Goal: Information Seeking & Learning: Learn about a topic

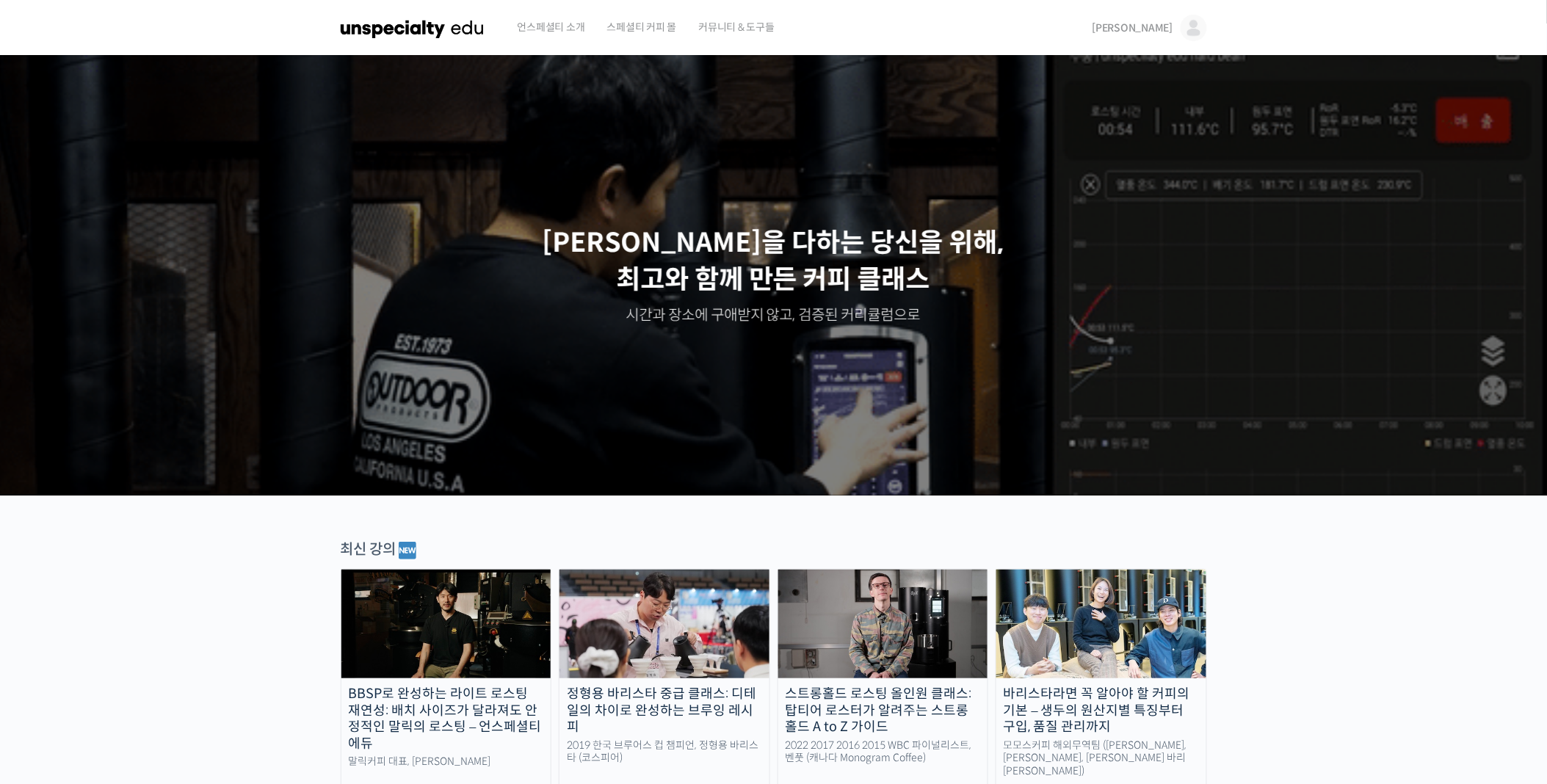
click at [864, 719] on div "스트롱홀드 로스팅 올인원 클래스: 탑티어 로스터가 알려주는 스트롱홀드 A to Z 가이드" at bounding box center [883, 711] width 210 height 50
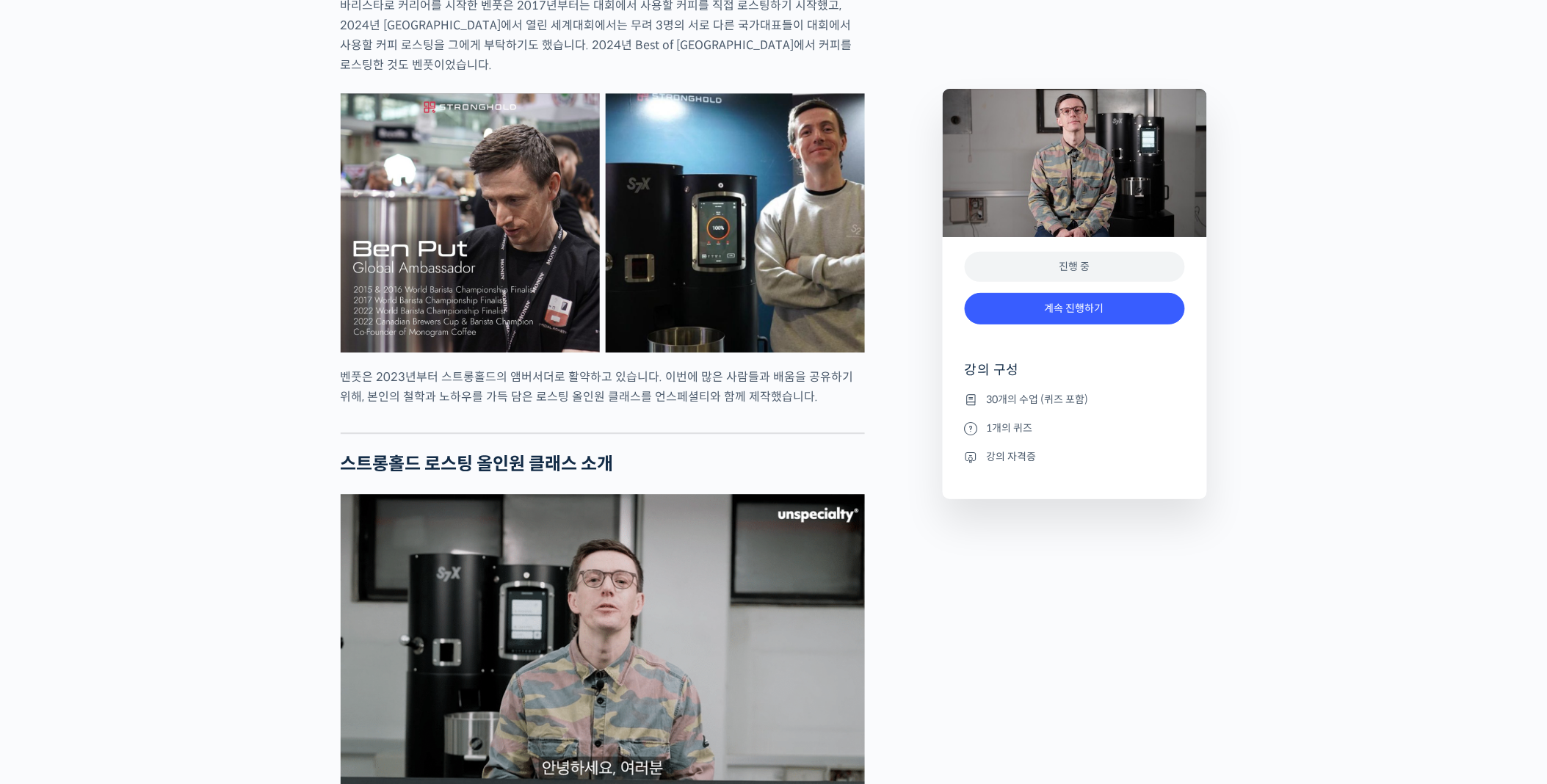
scroll to position [1148, 0]
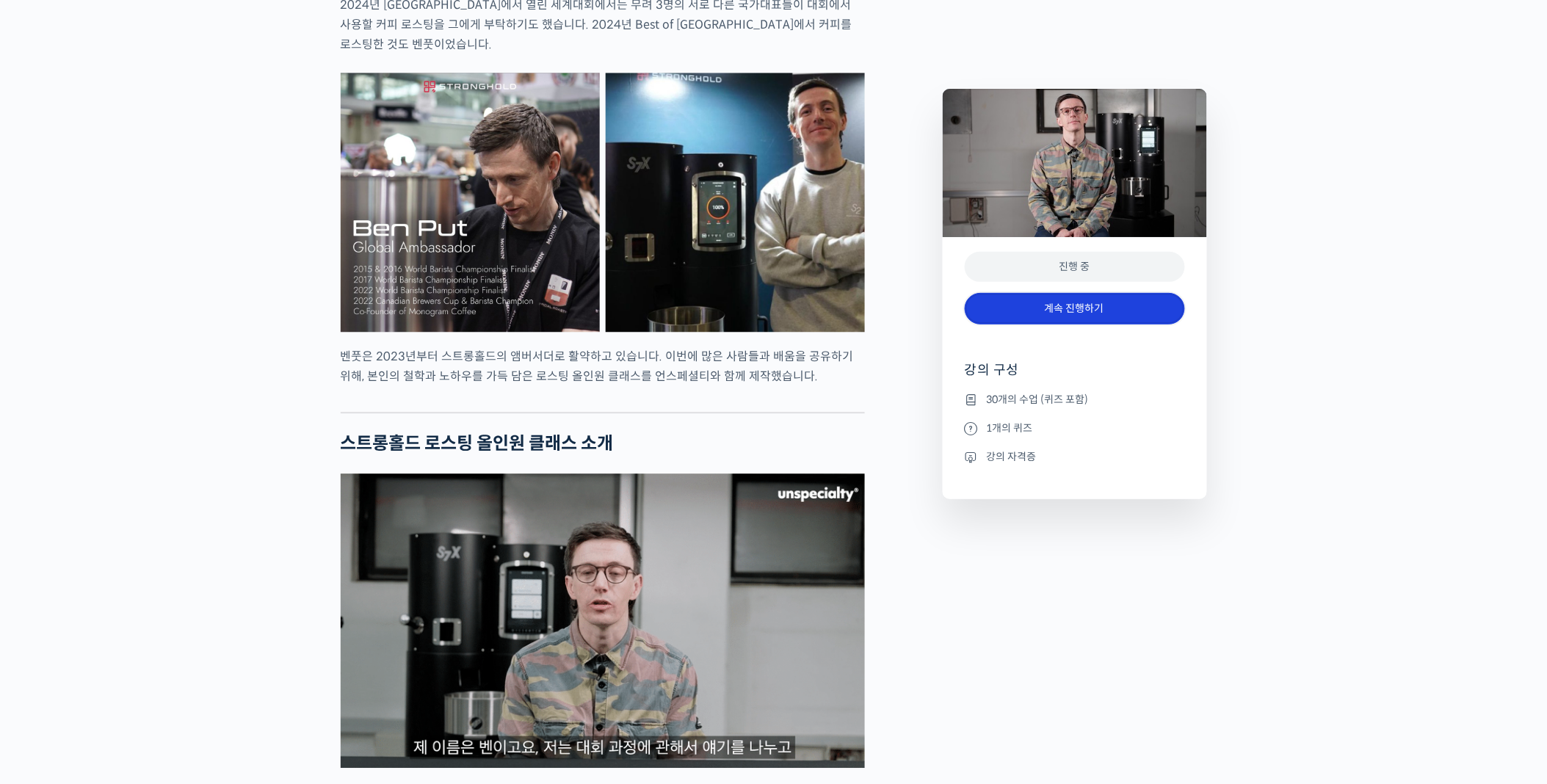
click at [1075, 311] on link "계속 진행하기" at bounding box center [1075, 308] width 220 height 32
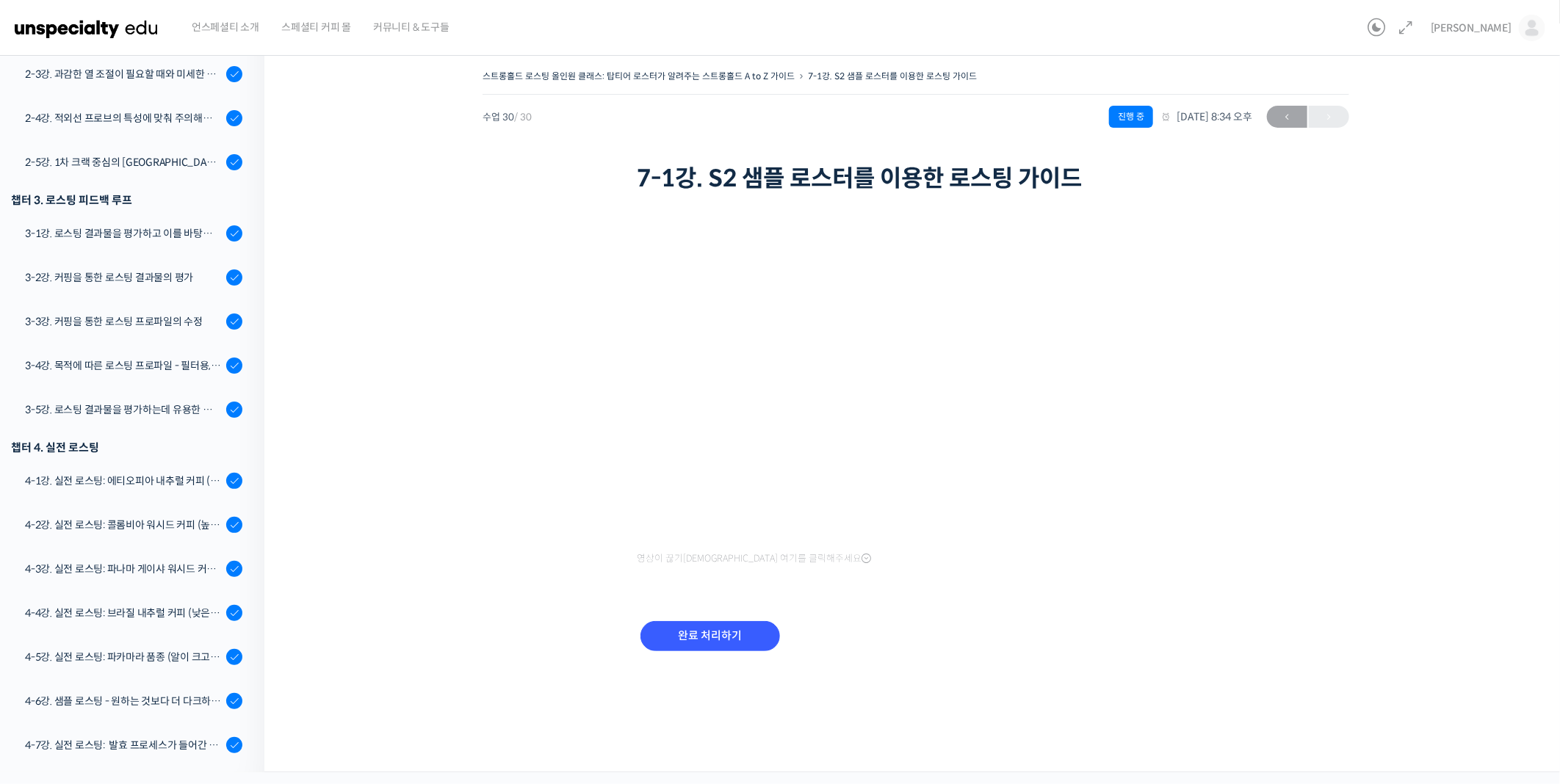
scroll to position [598, 0]
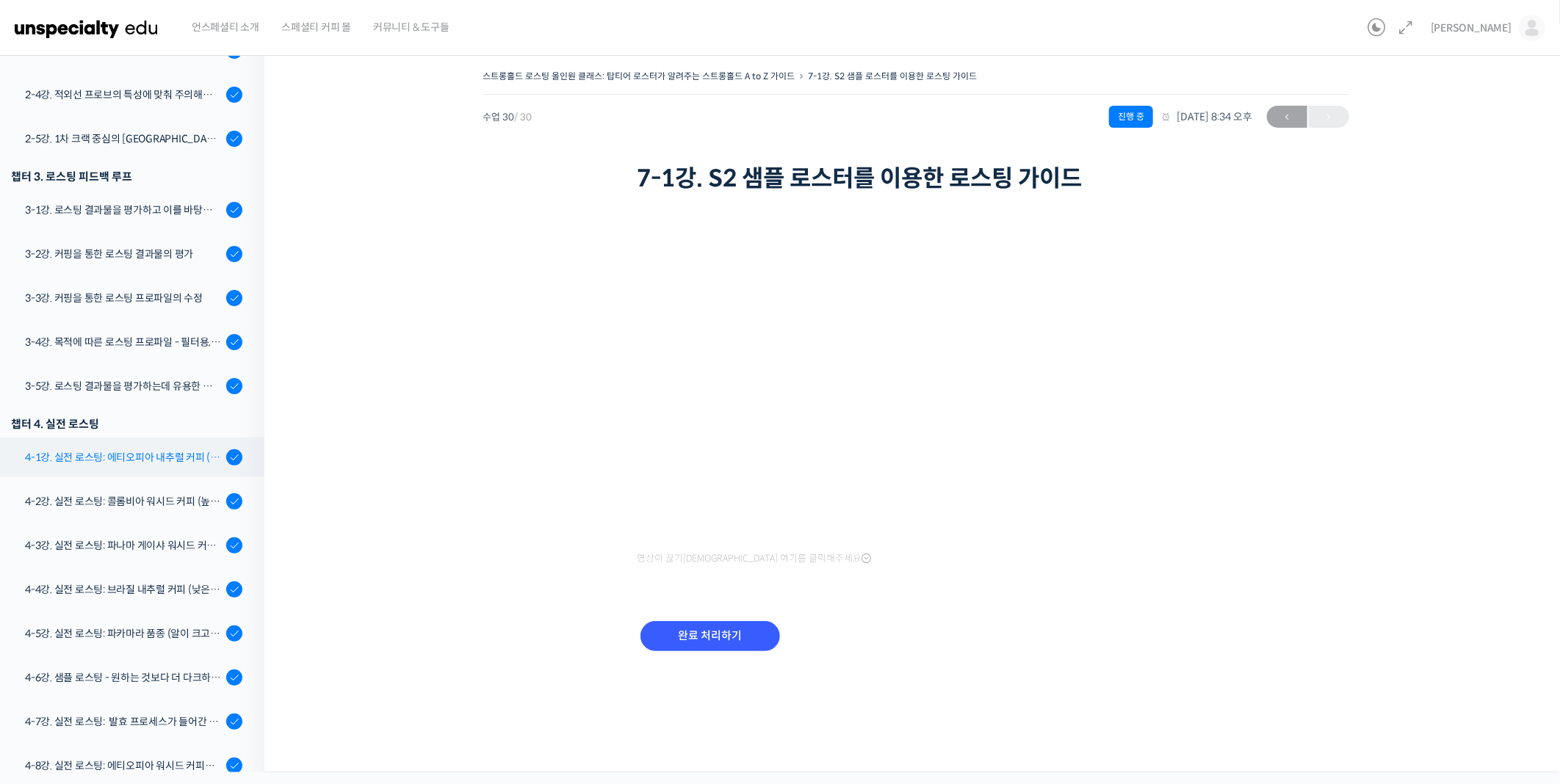
click at [145, 450] on div "4-1강. 실전 로스팅: 에티오피아 내추럴 커피 (당분이 많이 포함되어 있고 색이 고르지 않은 경우)" at bounding box center [123, 457] width 196 height 16
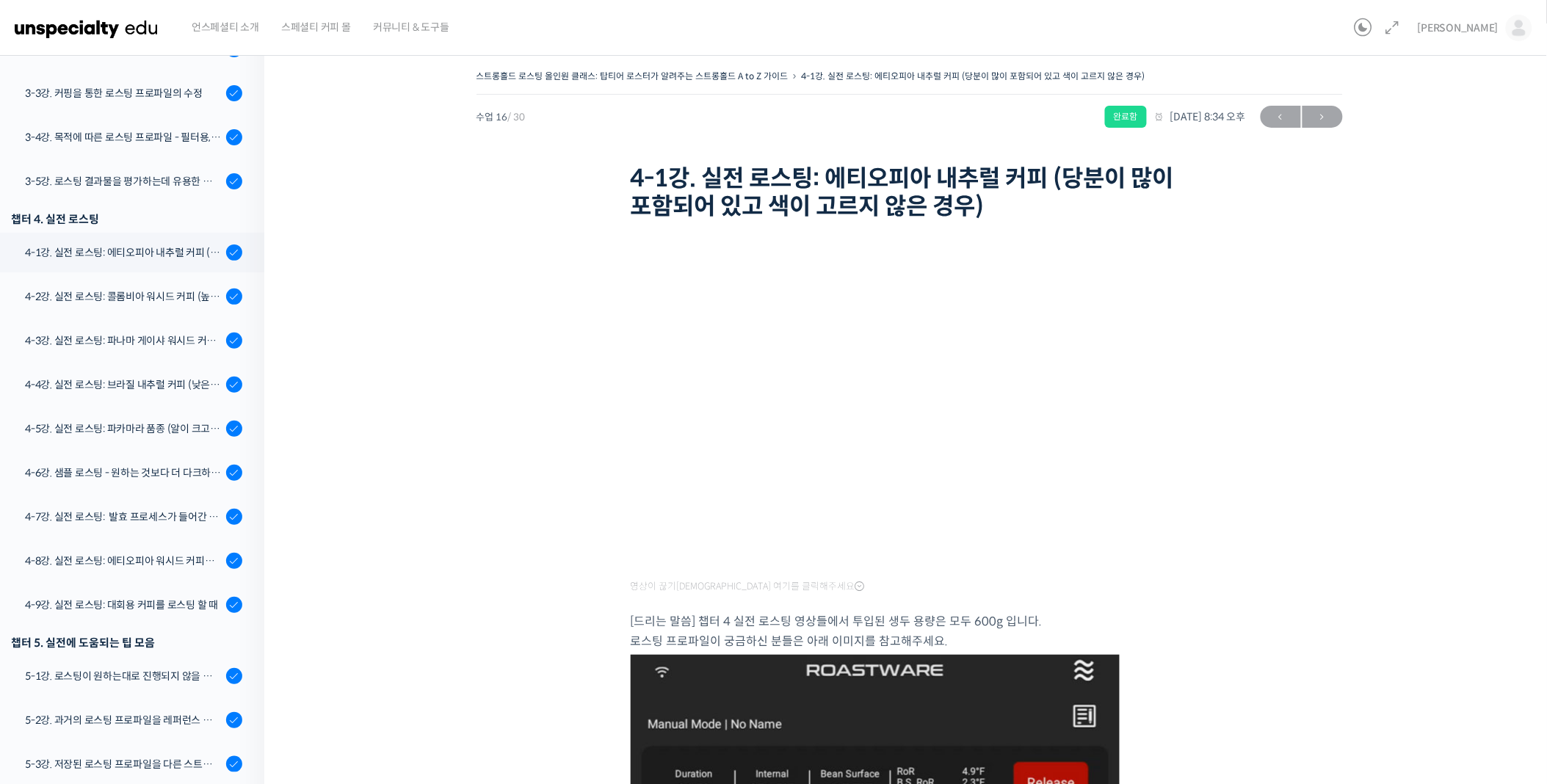
scroll to position [800, 0]
click at [64, 255] on div "4-1강. 실전 로스팅: 에티오피아 내추럴 커피 (당분이 많이 포함되어 있고 색이 고르지 않은 경우)" at bounding box center [123, 255] width 196 height 16
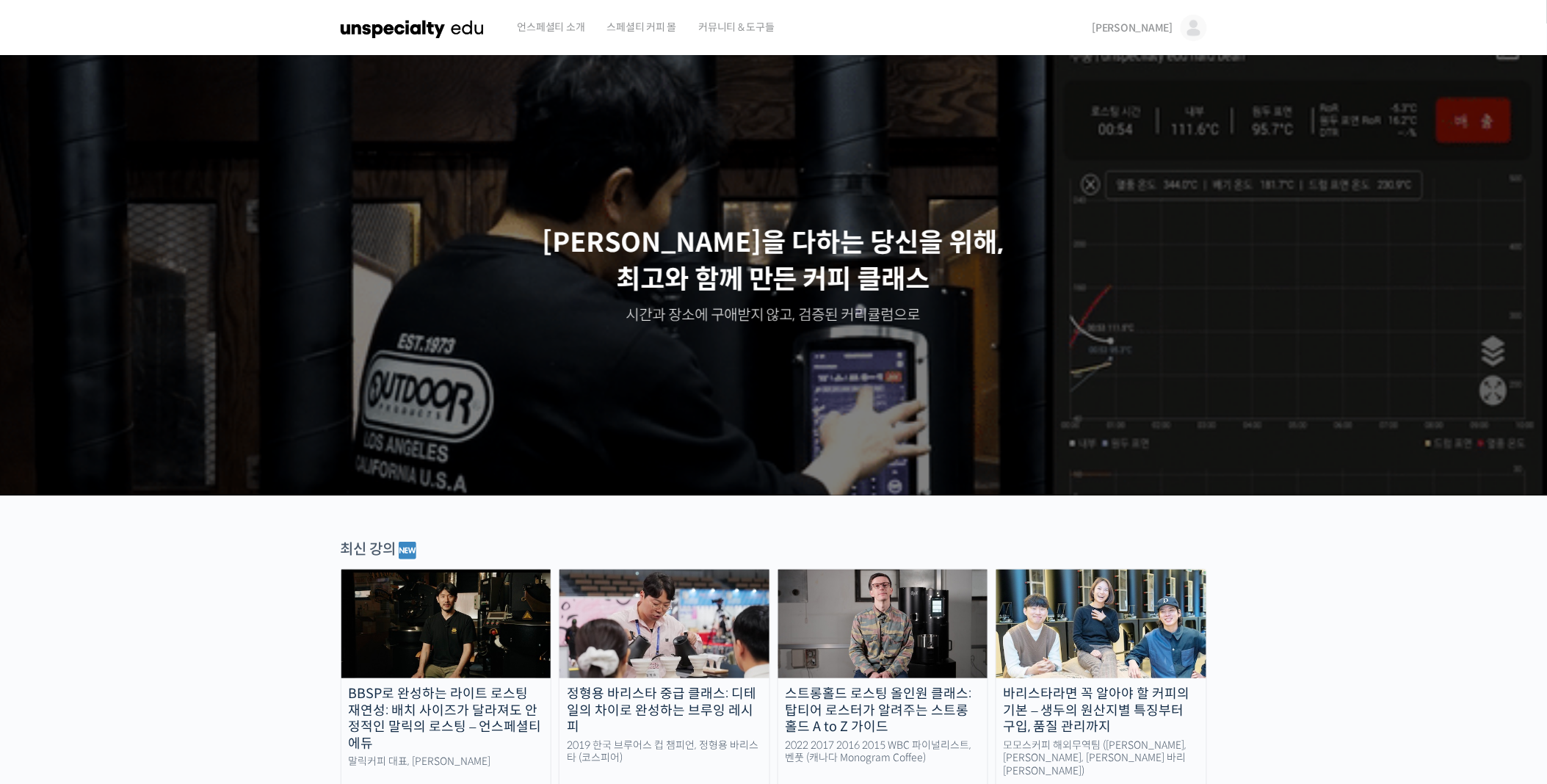
click at [913, 619] on img at bounding box center [883, 623] width 210 height 108
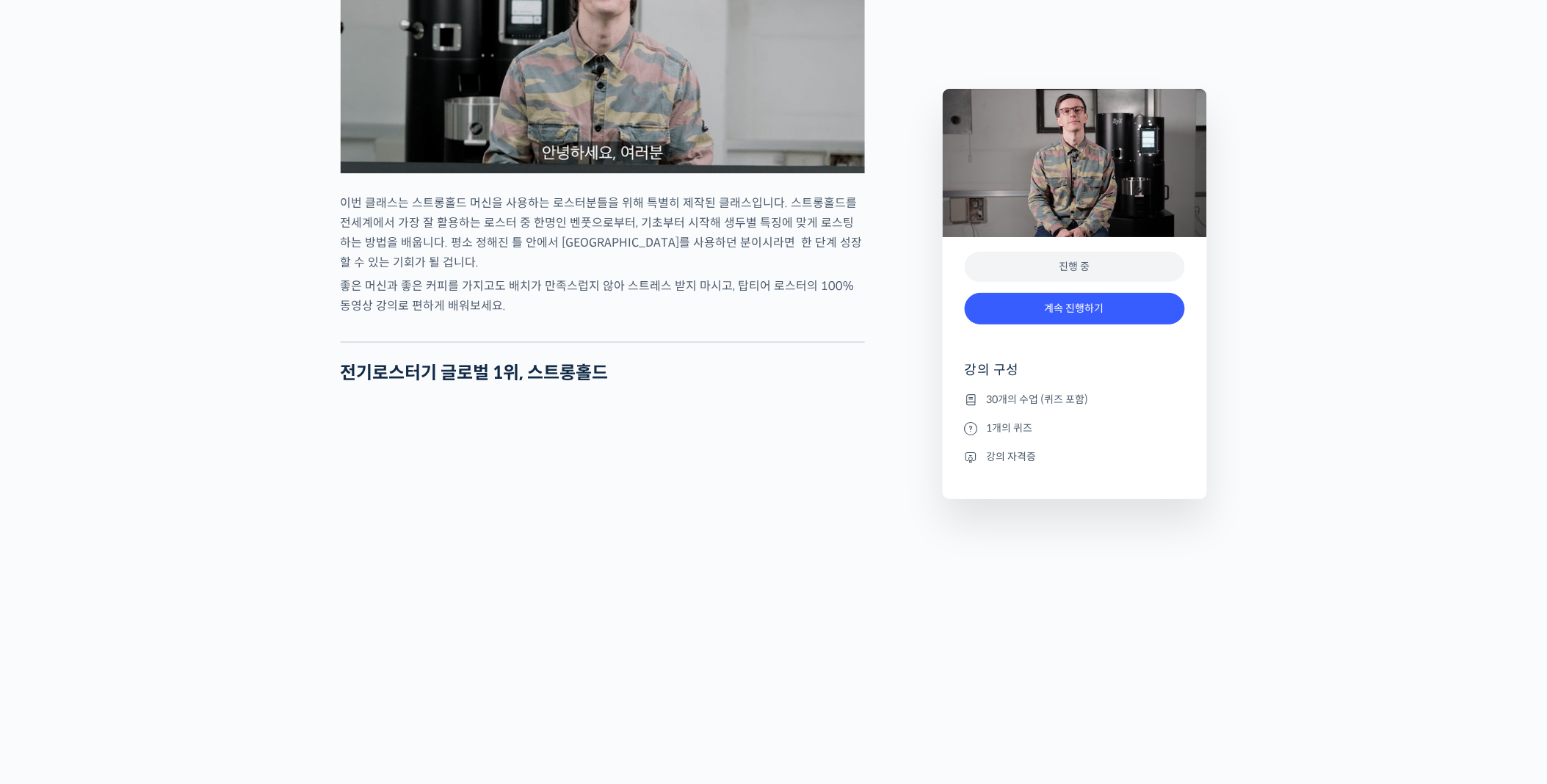
scroll to position [1764, 0]
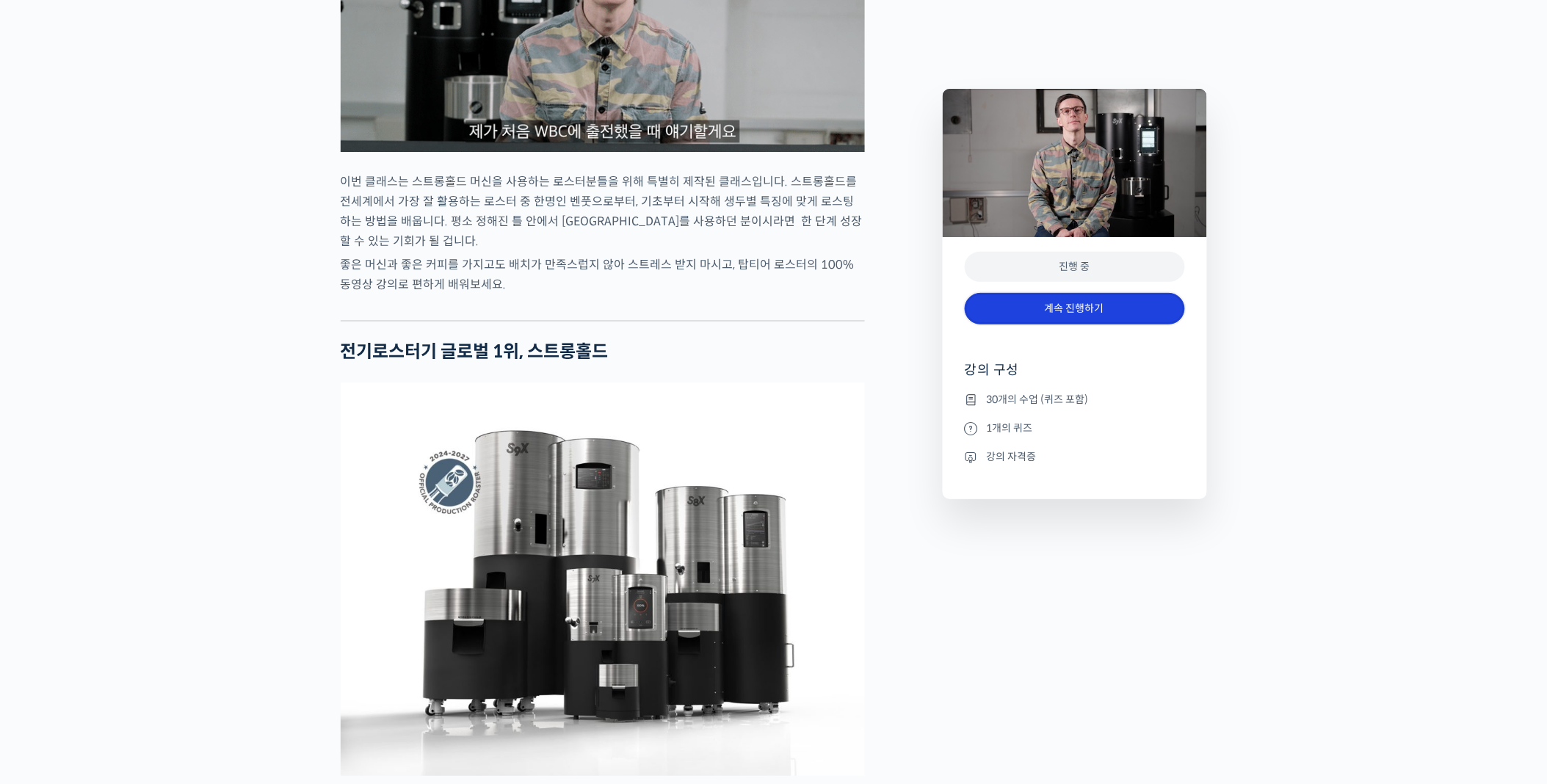
click at [1096, 311] on link "계속 진행하기" at bounding box center [1075, 308] width 220 height 32
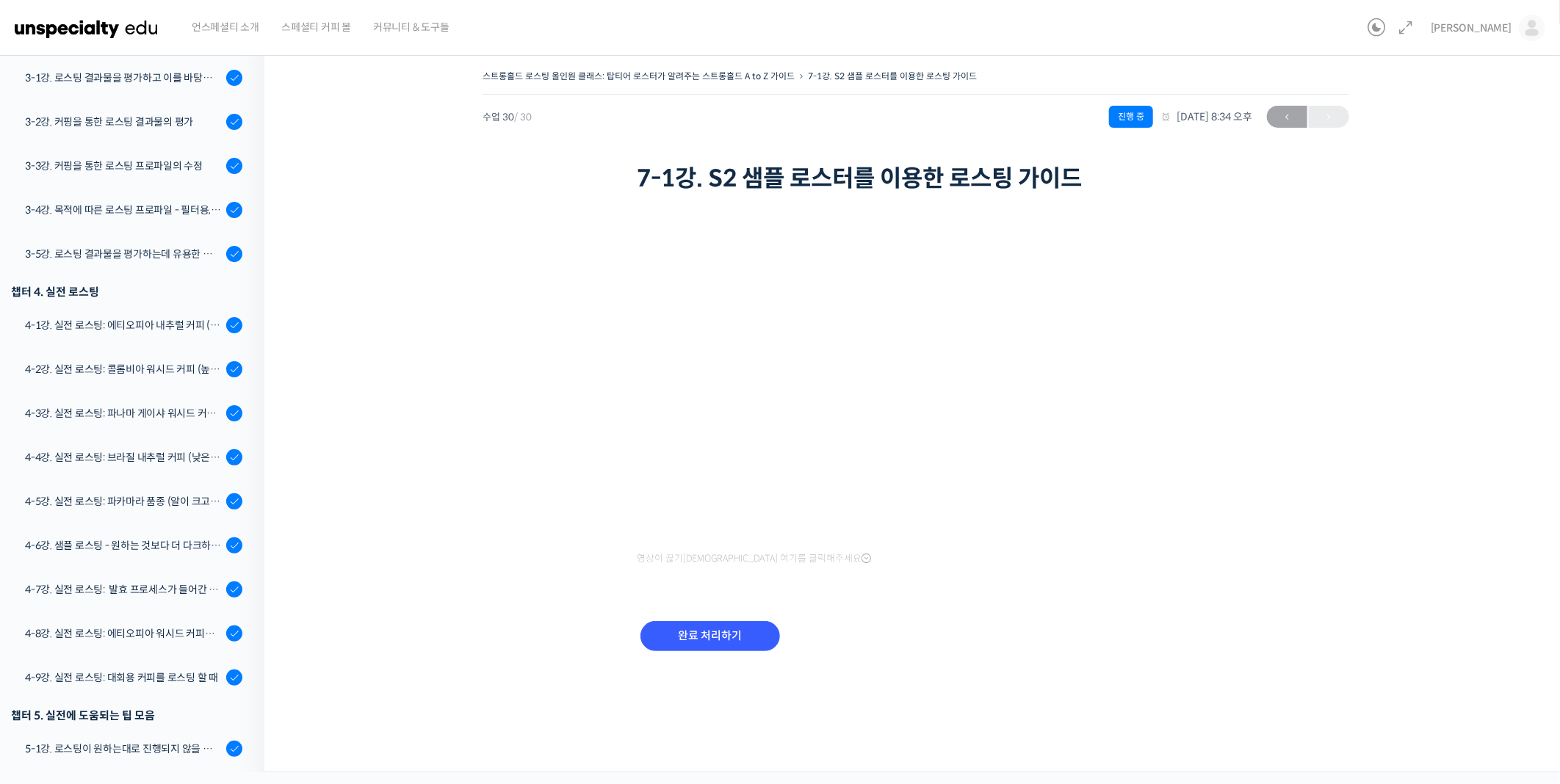
scroll to position [728, 0]
click at [164, 327] on div "4-1강. 실전 로스팅: 에티오피아 내추럴 커피 (당분이 많이 포함되어 있고 색이 고르지 않은 경우)" at bounding box center [123, 326] width 196 height 16
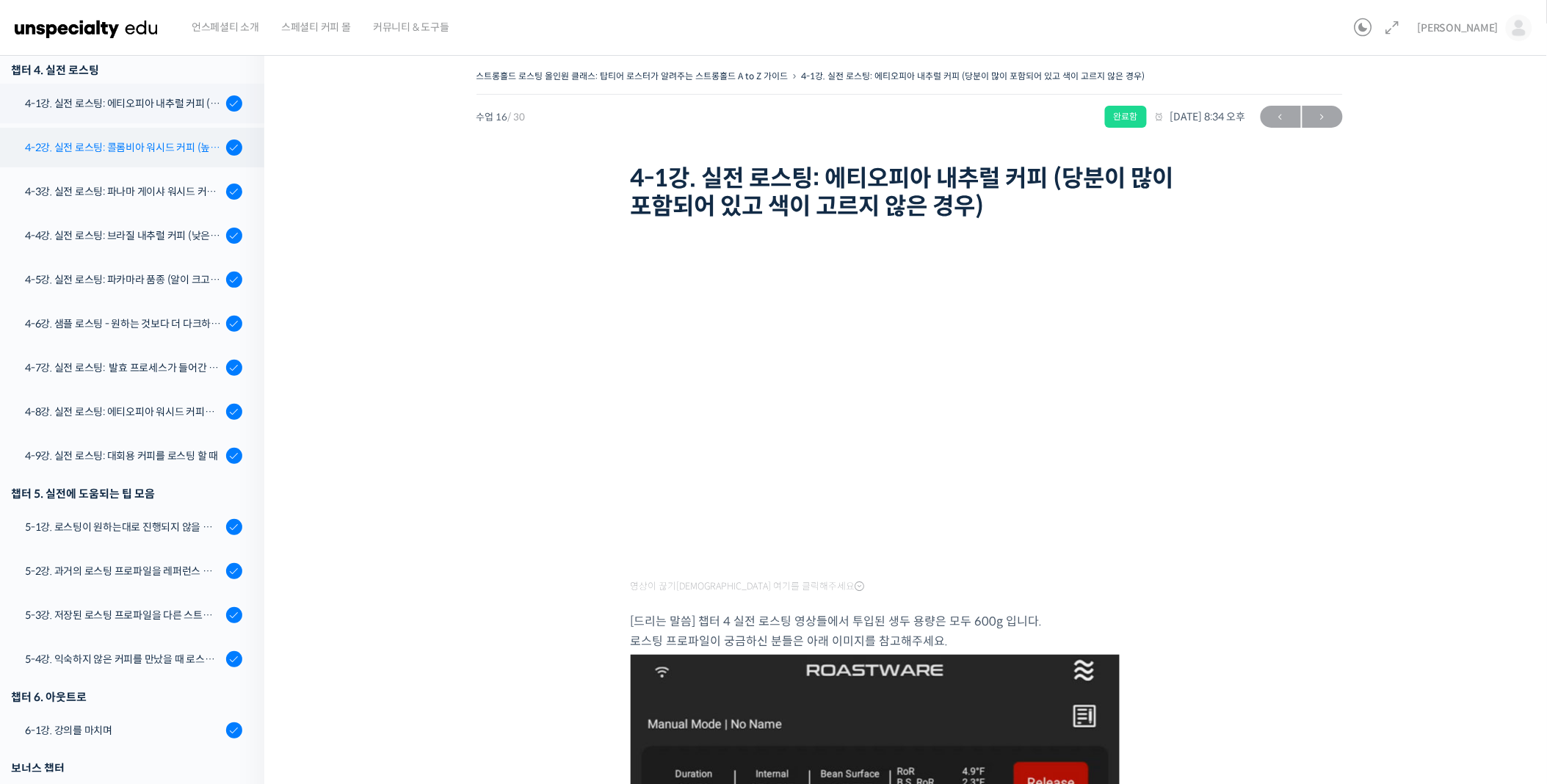
click at [157, 140] on div "4-2강. 실전 로스팅: 콜롬비아 워시드 커피 (높은 밀도와 수분율 때문에 1차 크랙에서 많은 수분을 방출하는 경우)" at bounding box center [123, 147] width 196 height 16
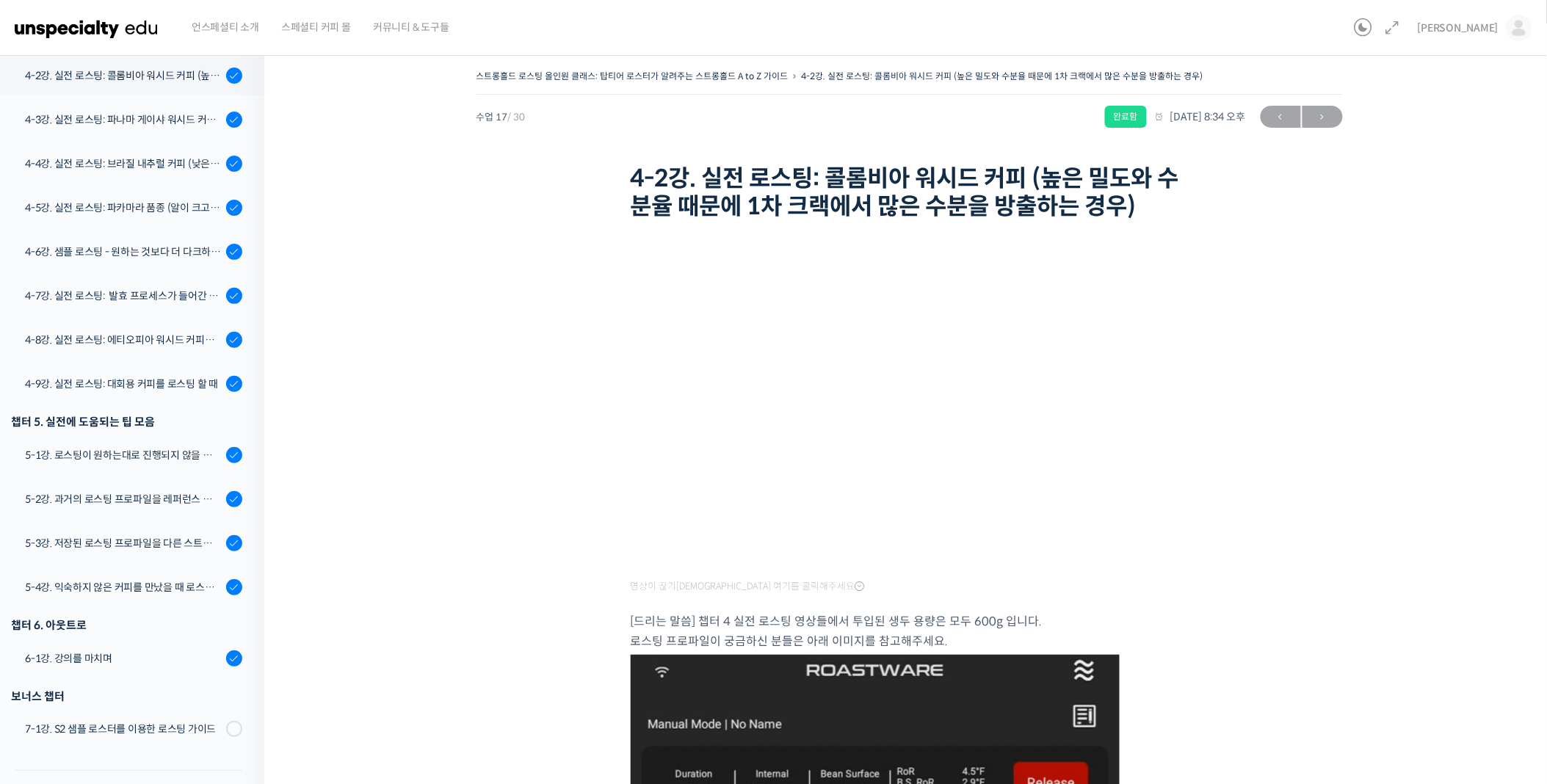
scroll to position [1013, 0]
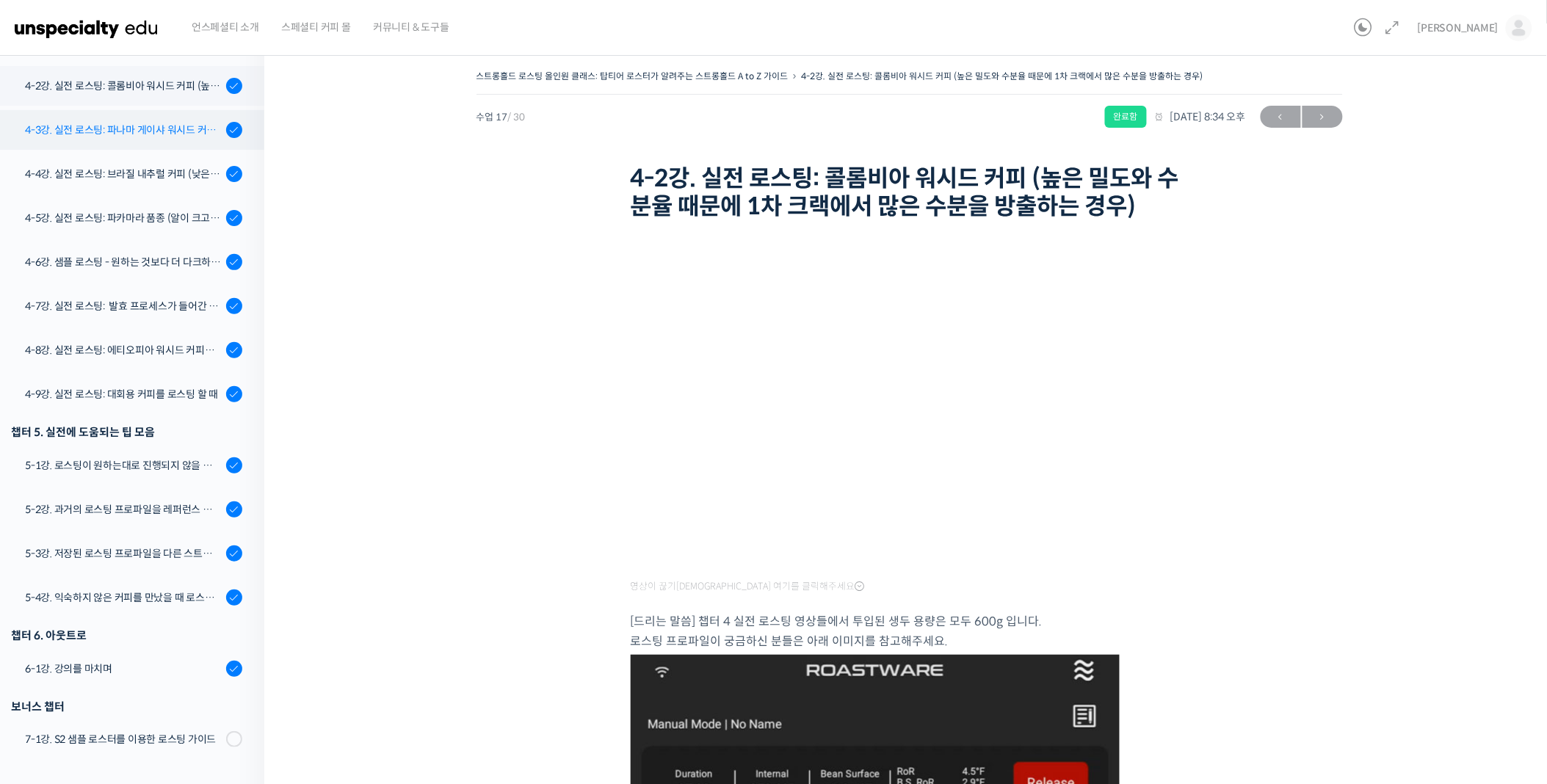
click at [131, 135] on div "4-3강. 실전 로스팅: 파나마 게이샤 워시드 커피 (플레이버 프로파일이 로스팅하기 까다로운 경우)" at bounding box center [123, 130] width 196 height 16
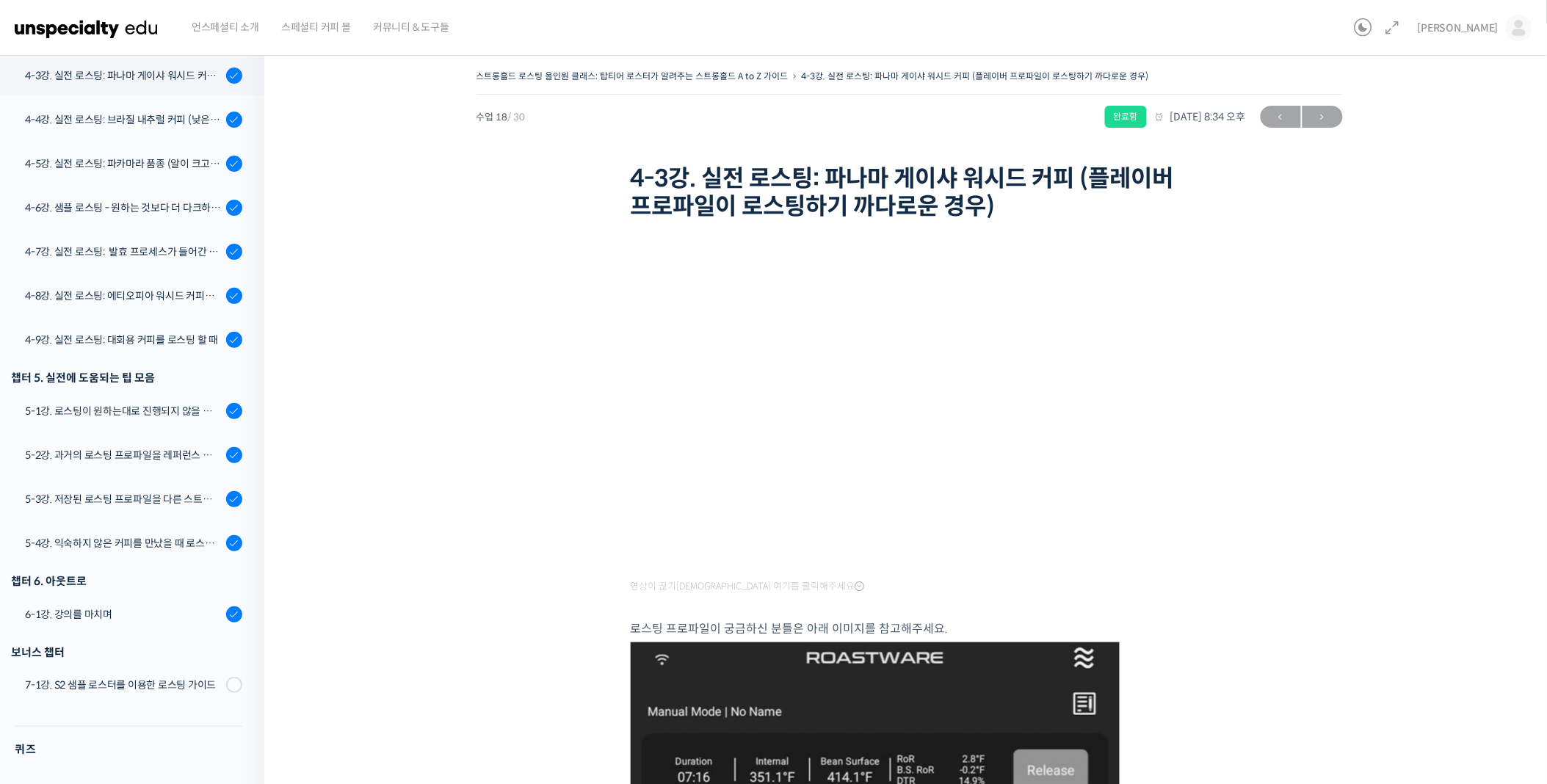
scroll to position [1013, 0]
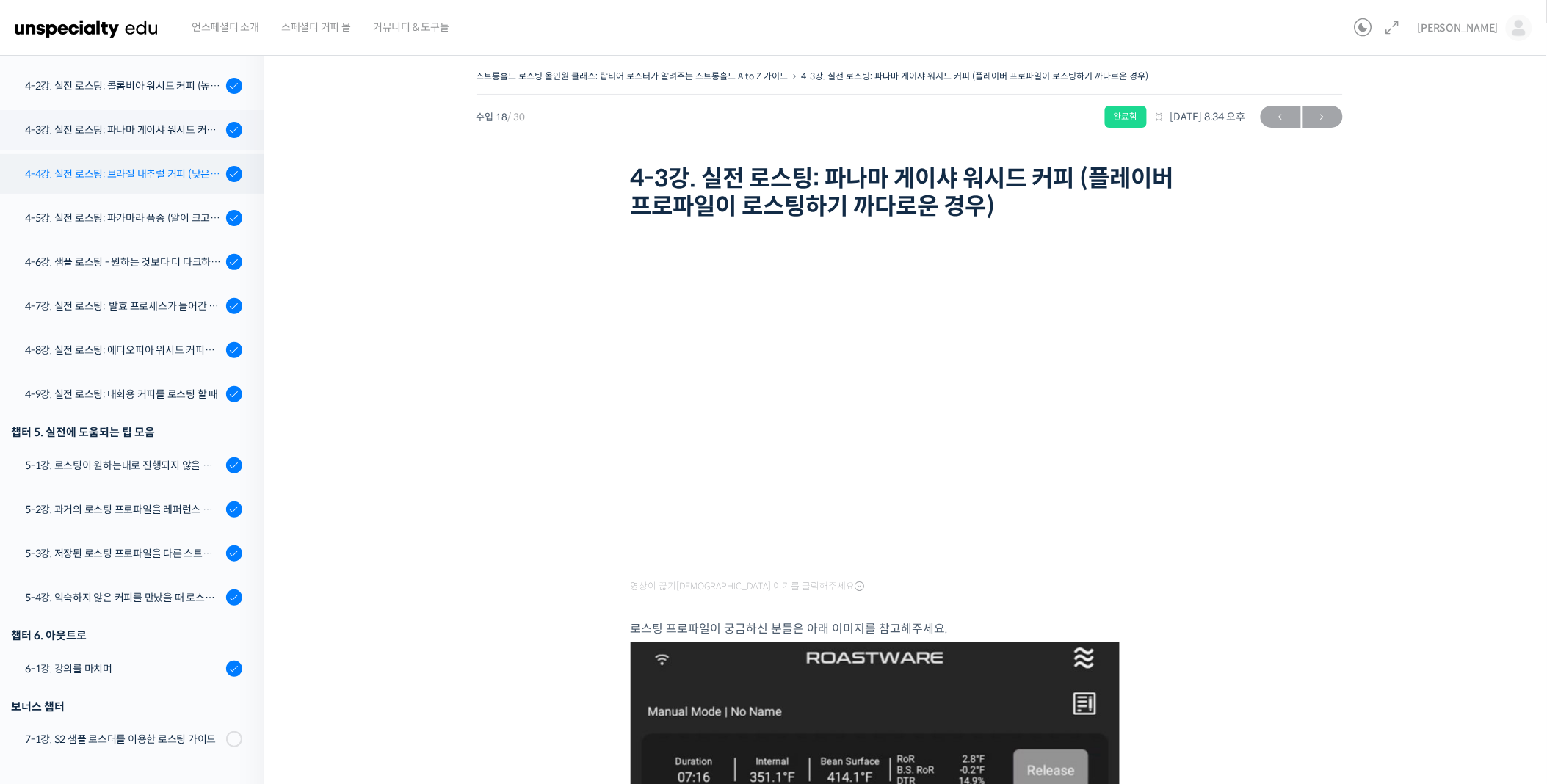
click at [76, 177] on div "4-4강. 실전 로스팅: 브라질 내추럴 커피 (낮은 고도에서 재배되어 당분과 밀도가 낮은 경우)" at bounding box center [123, 173] width 196 height 16
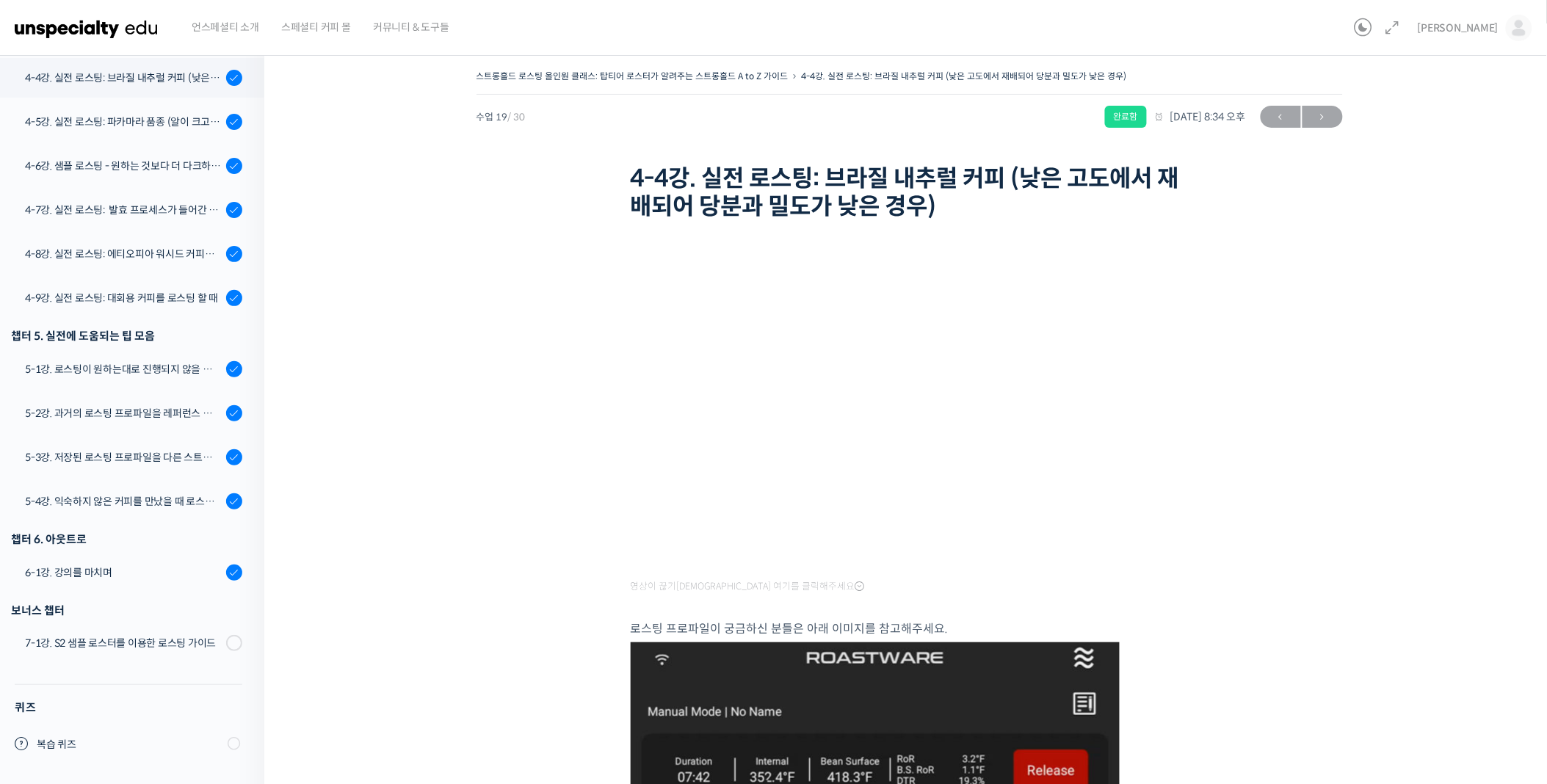
scroll to position [1013, 0]
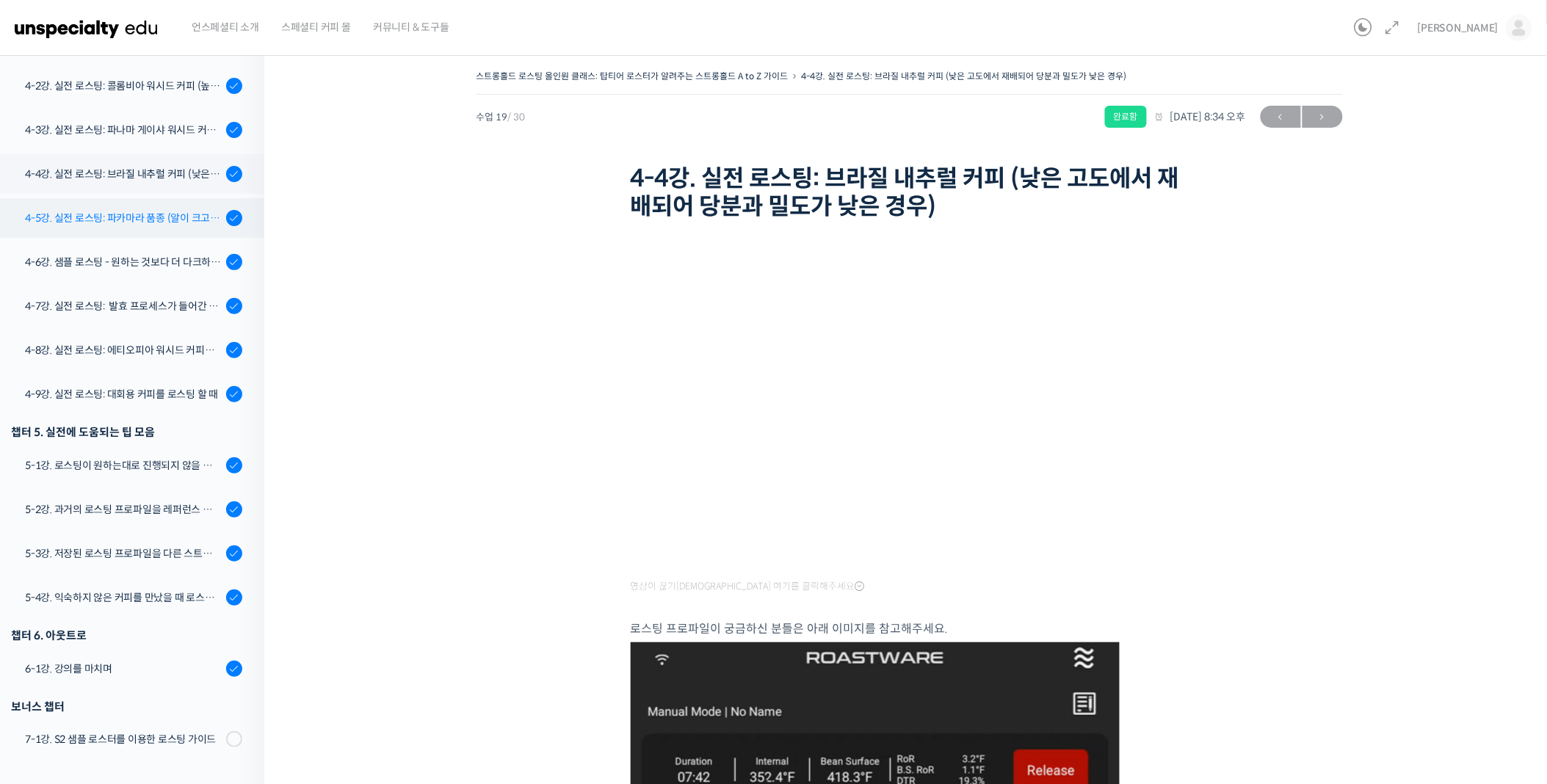
click at [116, 214] on div "4-5강. 실전 로스팅: 파카마라 품종 (알이 크고 산지에서 건조가 고르게 되기 힘든 경우)" at bounding box center [123, 218] width 196 height 16
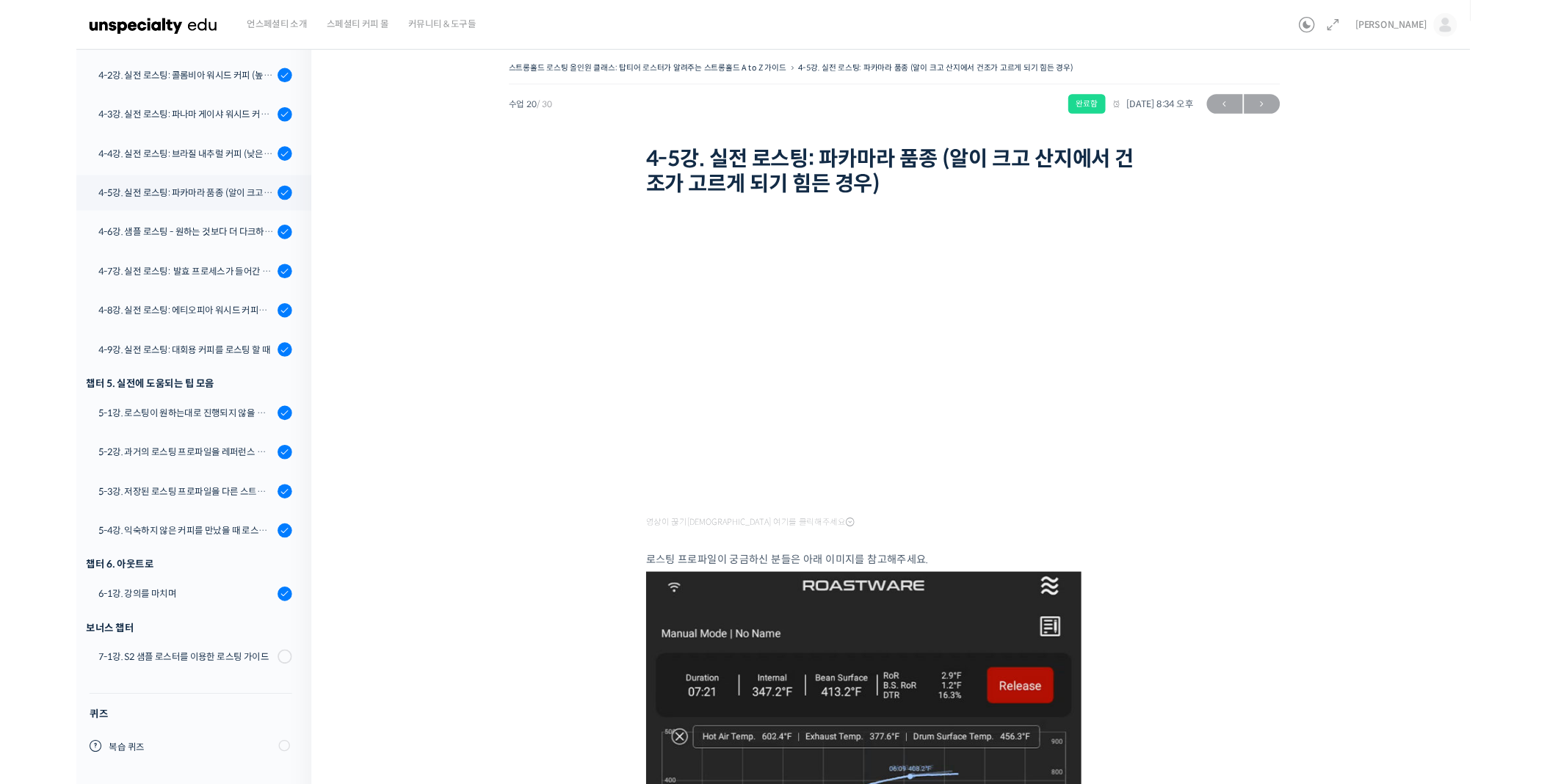
scroll to position [1013, 0]
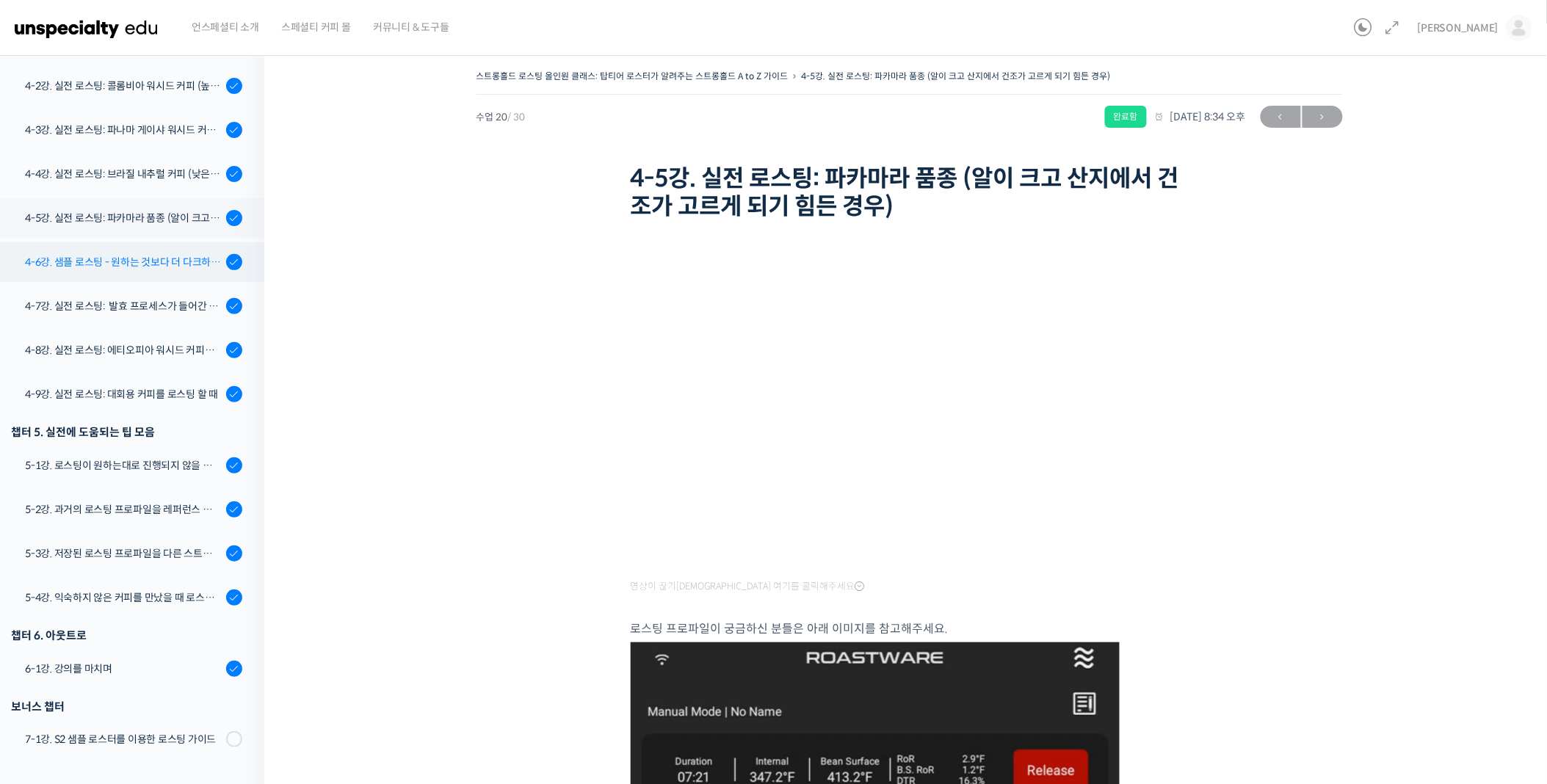
click at [153, 262] on div "4-6강. 샘플 로스팅 - 원하는 것보다 더 다크하게 로스팅 하는 이유" at bounding box center [123, 261] width 196 height 16
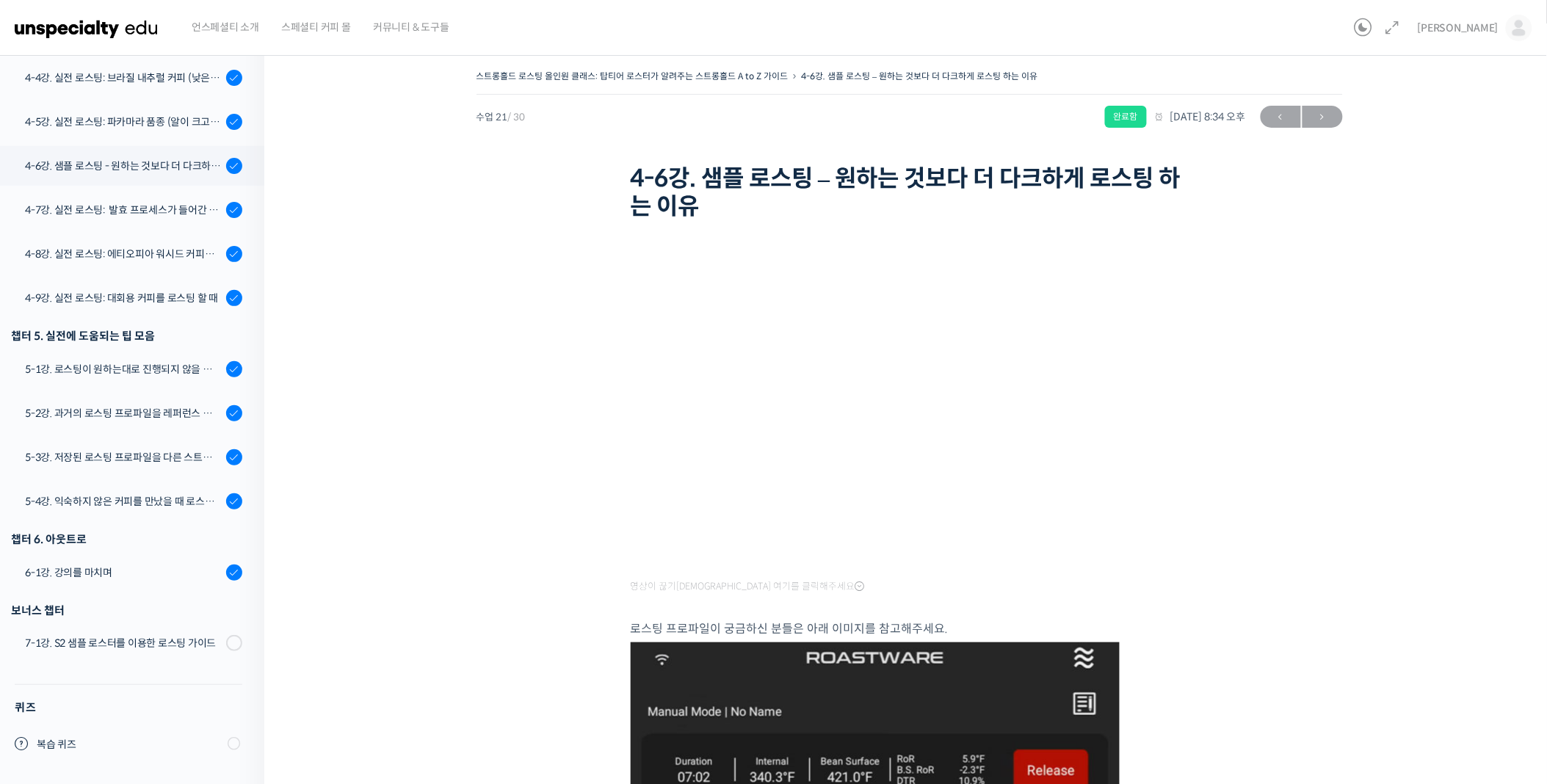
scroll to position [1013, 0]
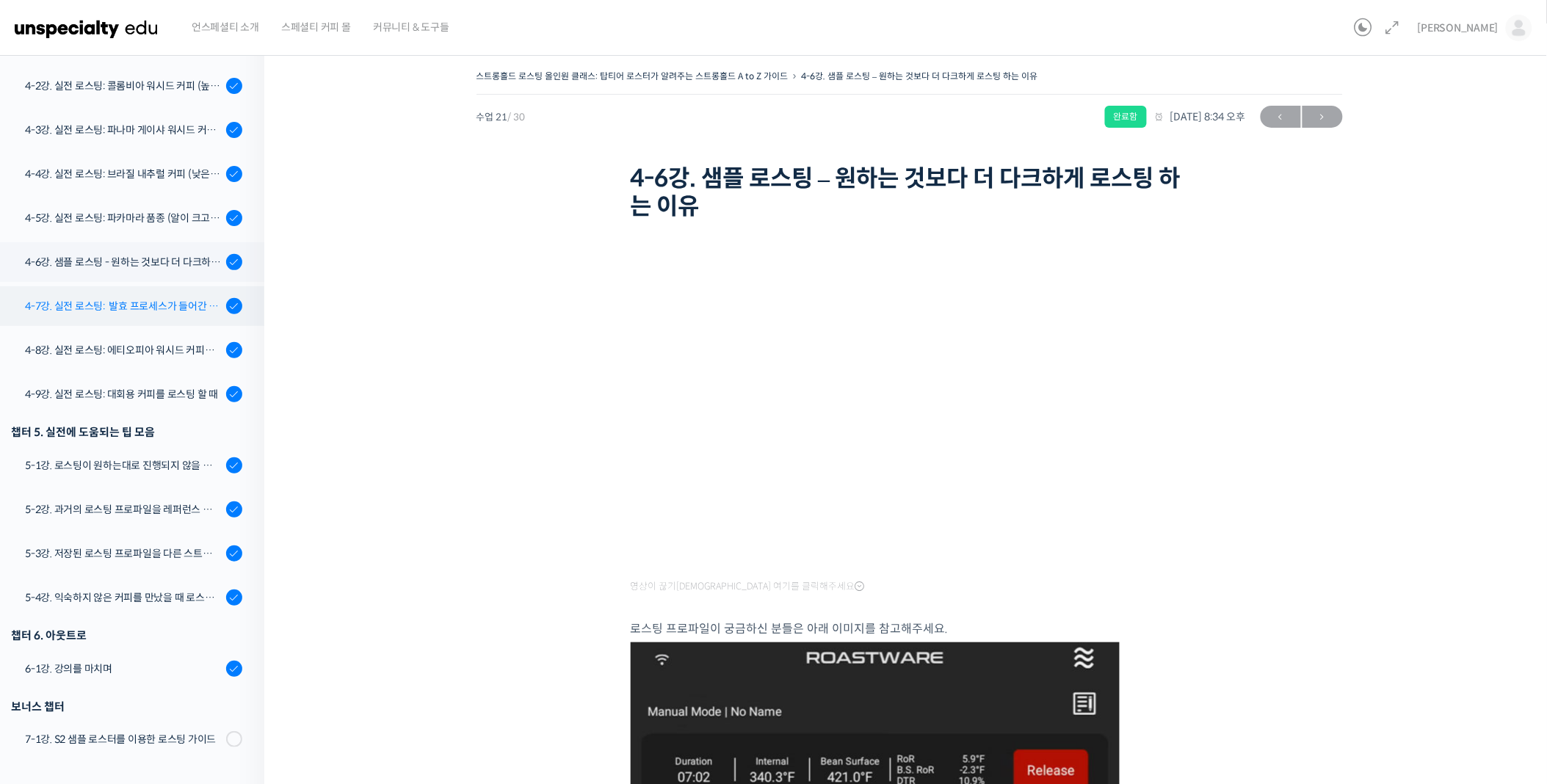
click at [153, 301] on div "4-7강. 실전 로스팅: 발효 프로세스가 들어간 커피를 필터용으로 로스팅 할 때" at bounding box center [123, 306] width 196 height 16
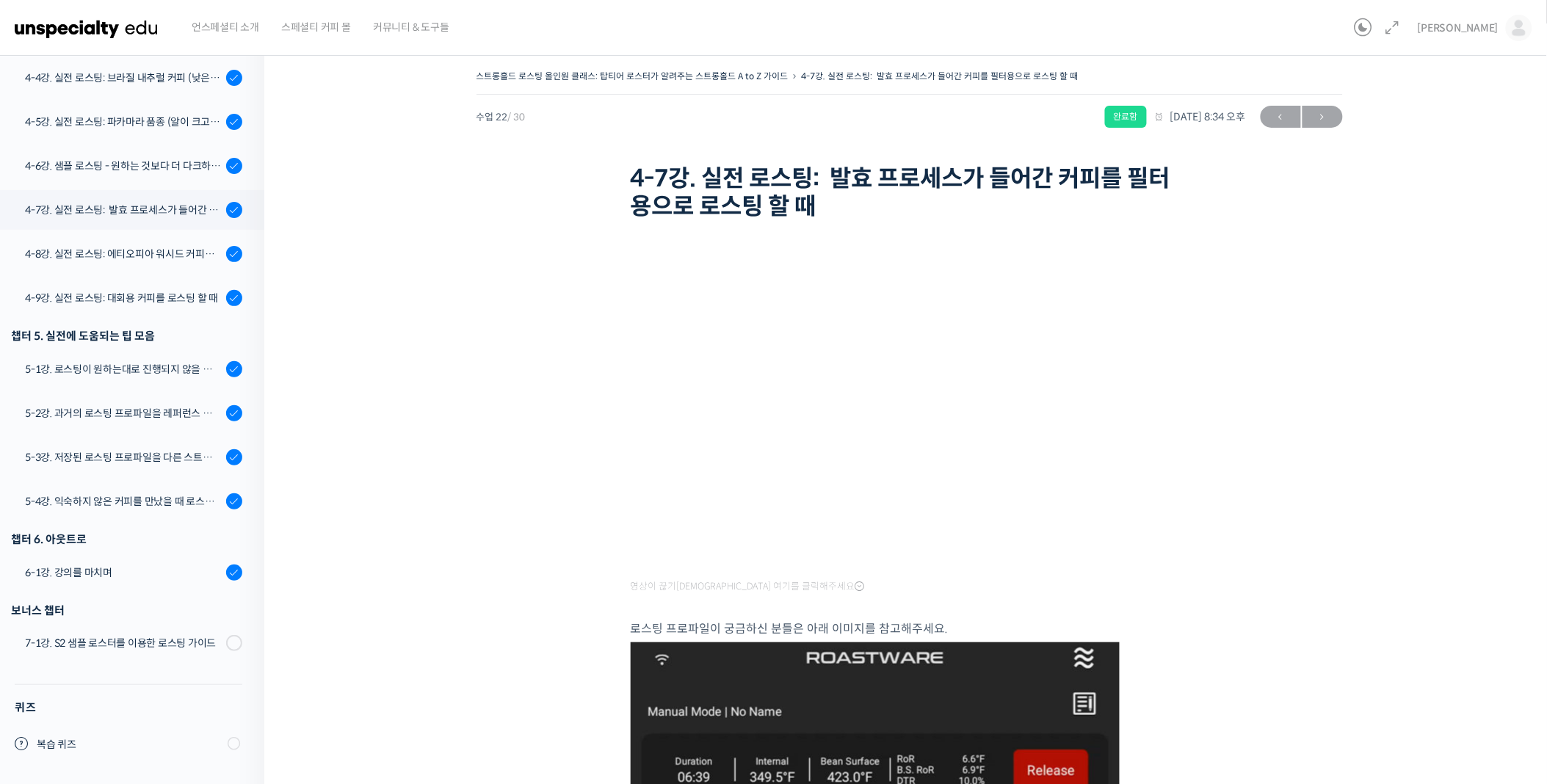
scroll to position [1013, 0]
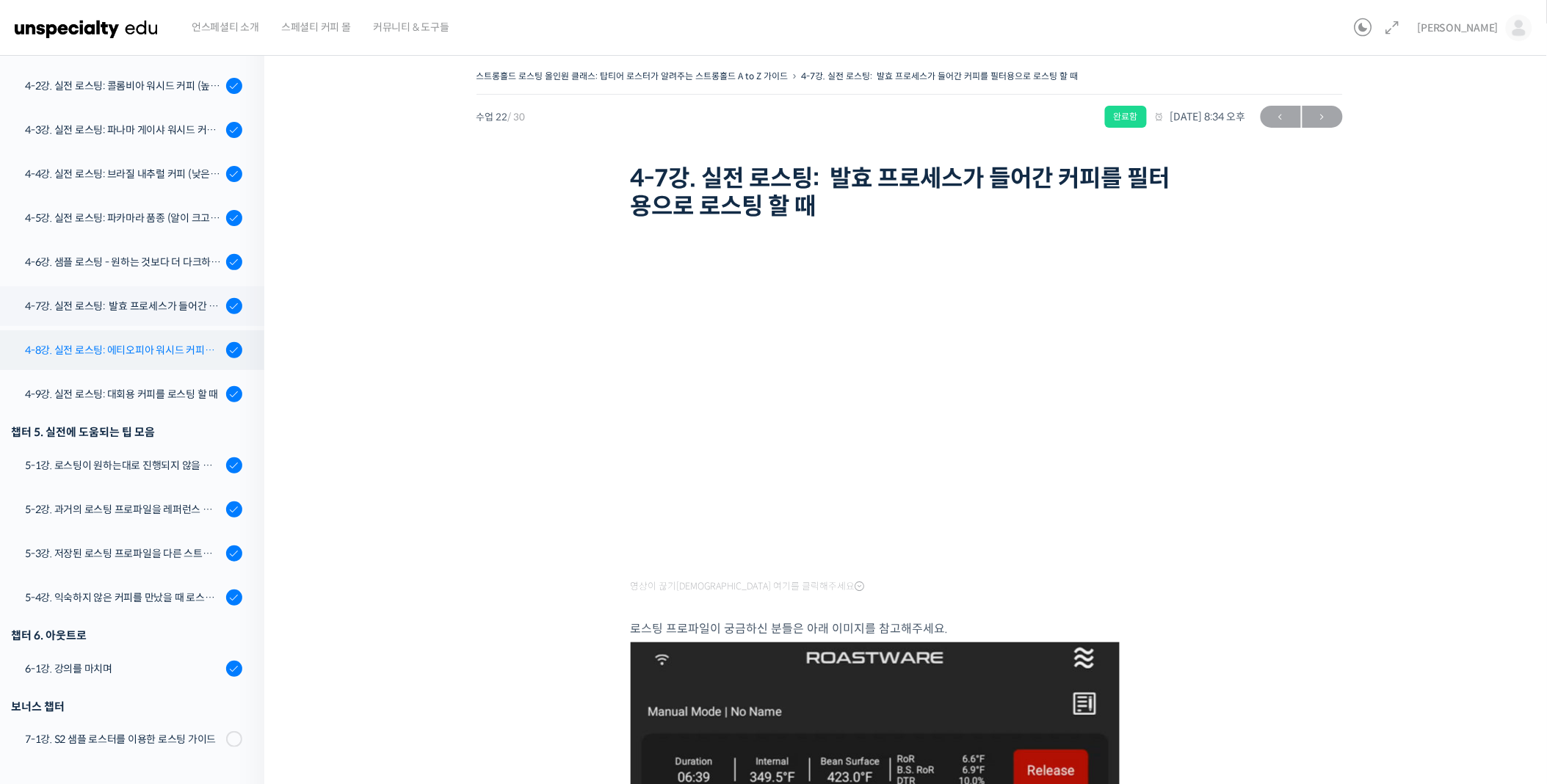
click at [179, 357] on div "4-8강. 실전 로스팅: 에티오피아 워시드 커피를 에스프레소용으로 로스팅 할 때" at bounding box center [123, 350] width 196 height 16
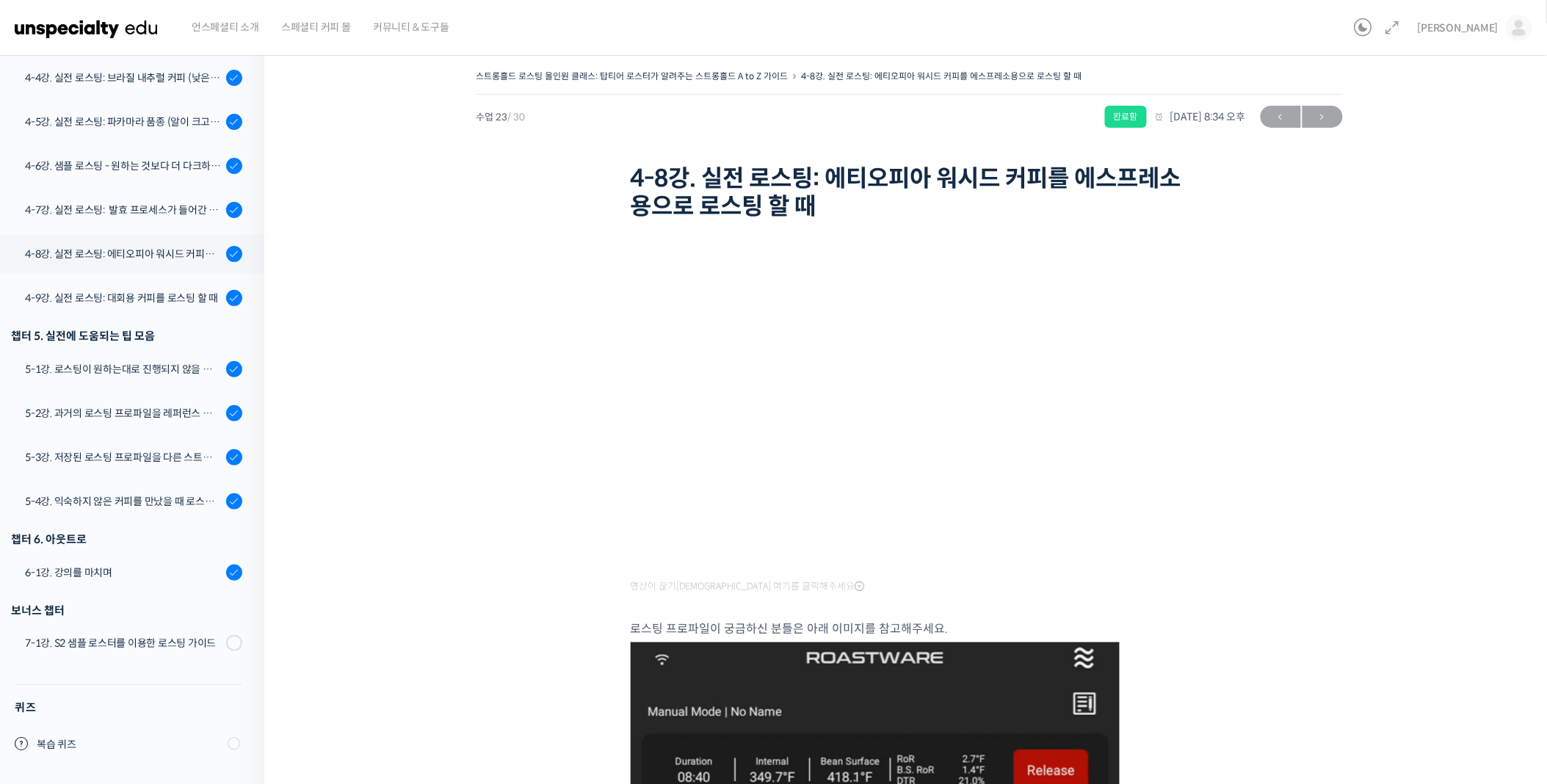
scroll to position [1013, 0]
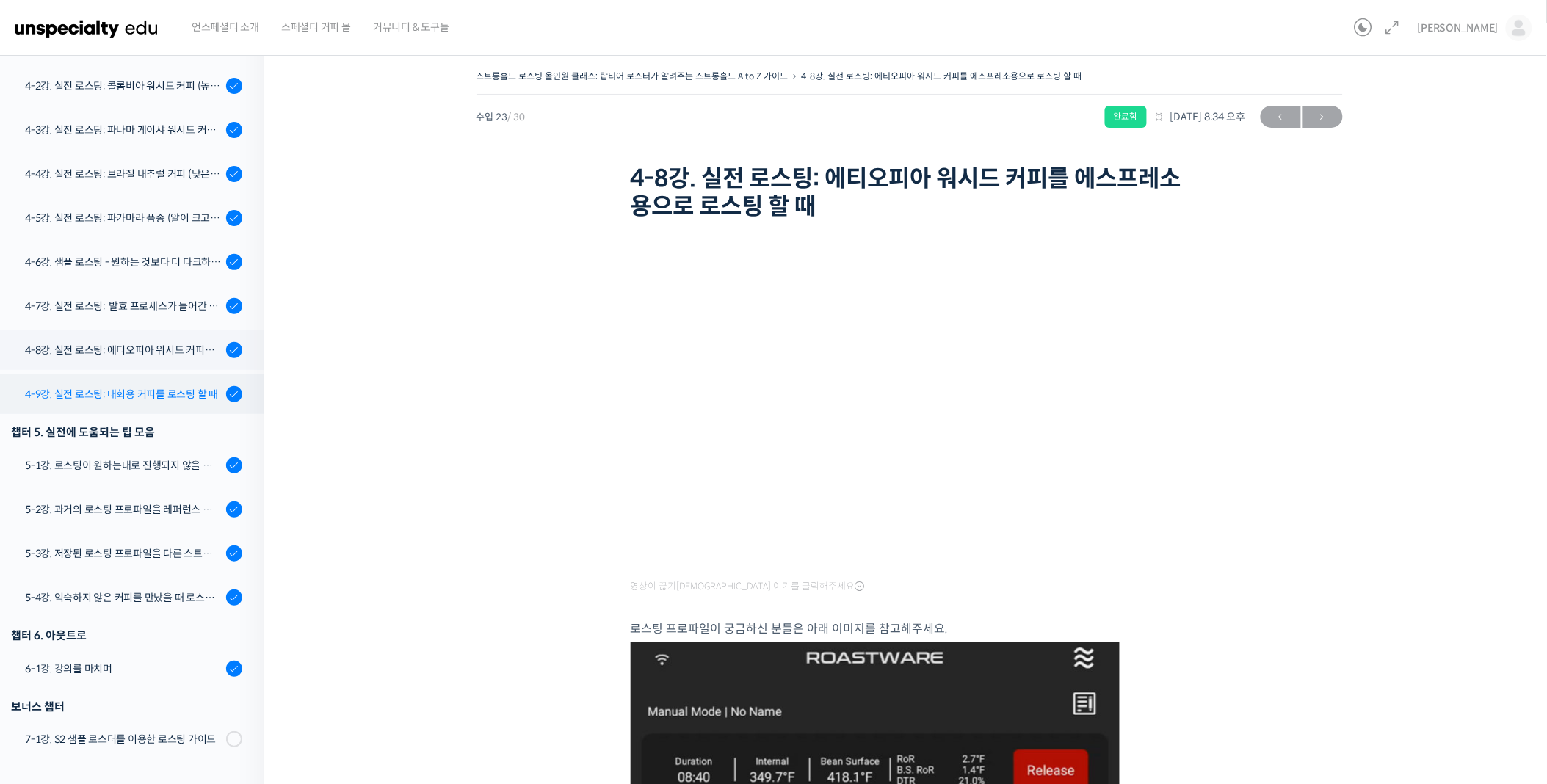
click at [108, 389] on div "4-9강. 실전 로스팅: 대회용 커피를 로스팅 할 때" at bounding box center [123, 394] width 196 height 16
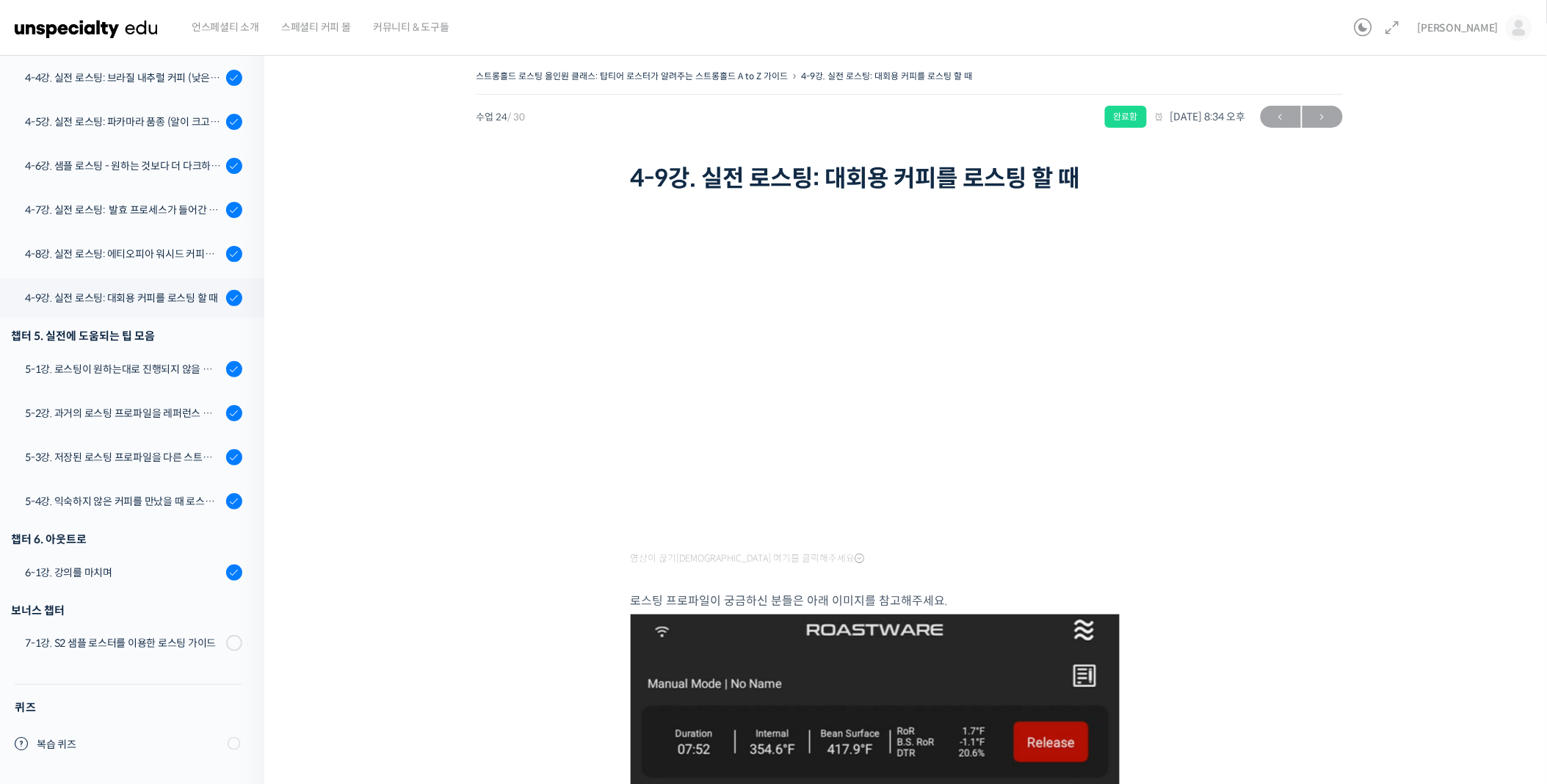
scroll to position [1013, 0]
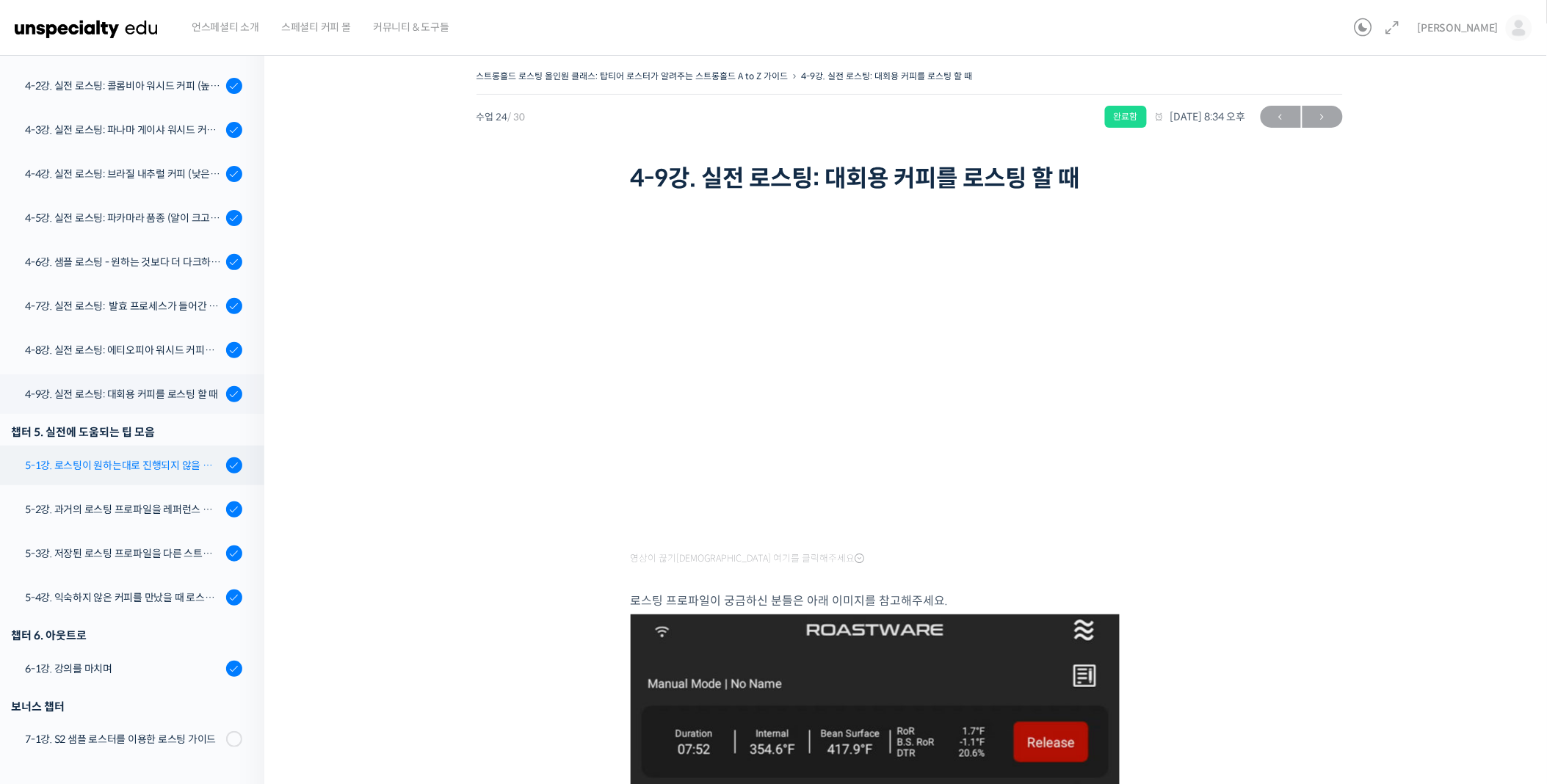
click at [147, 453] on link "5-1강. 로스팅이 원하는대로 진행되지 않을 때, 일관성이 떨어질 때" at bounding box center [128, 465] width 272 height 39
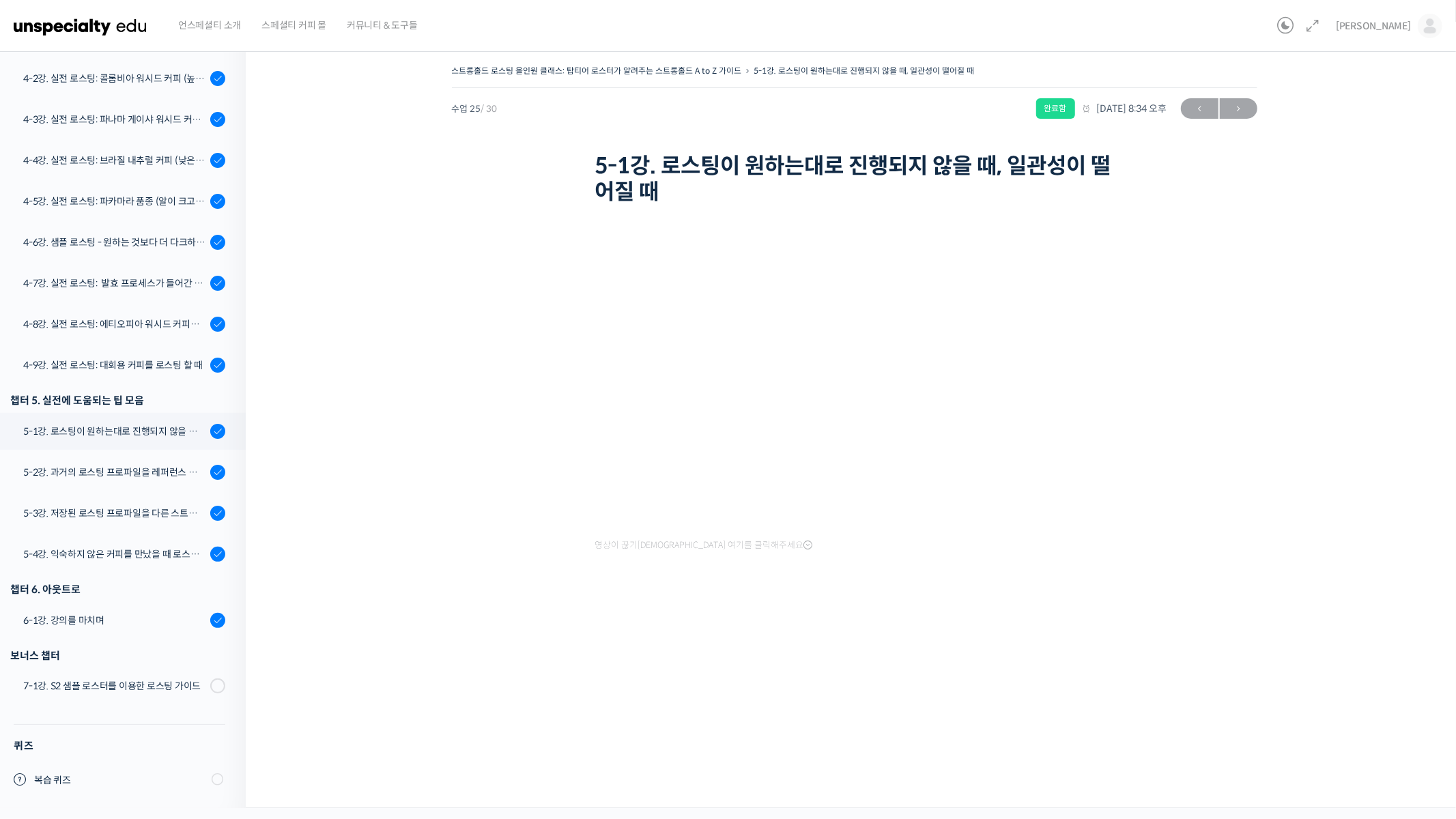
scroll to position [941, 0]
